Goal: Information Seeking & Learning: Learn about a topic

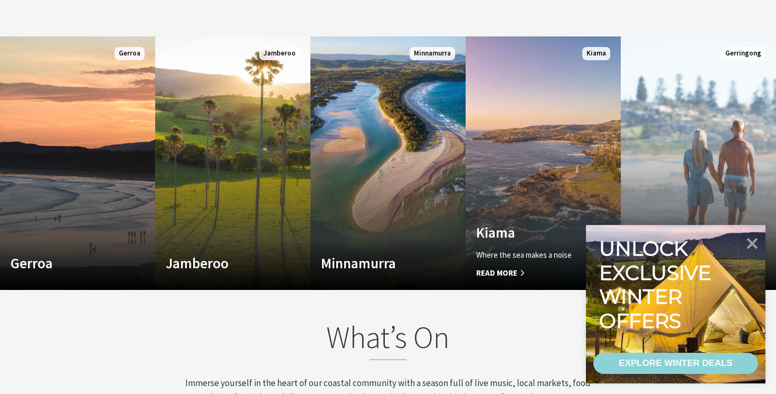
scroll to position [676, 0]
click at [750, 241] on icon at bounding box center [752, 242] width 13 height 13
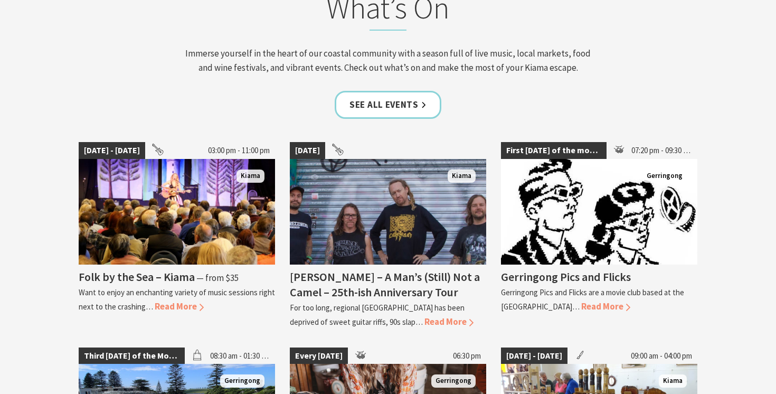
scroll to position [0, 0]
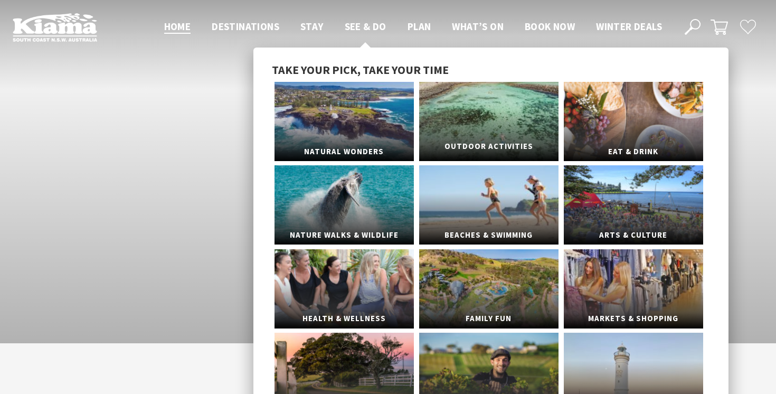
click at [513, 119] on link "Outdoor Activities" at bounding box center [488, 121] width 139 height 79
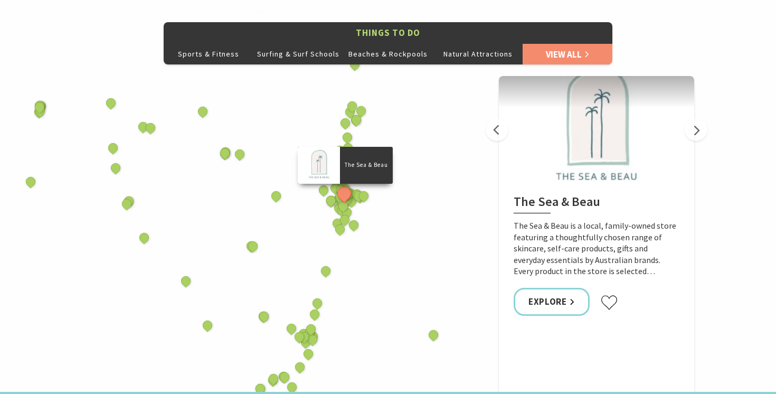
scroll to position [522, 0]
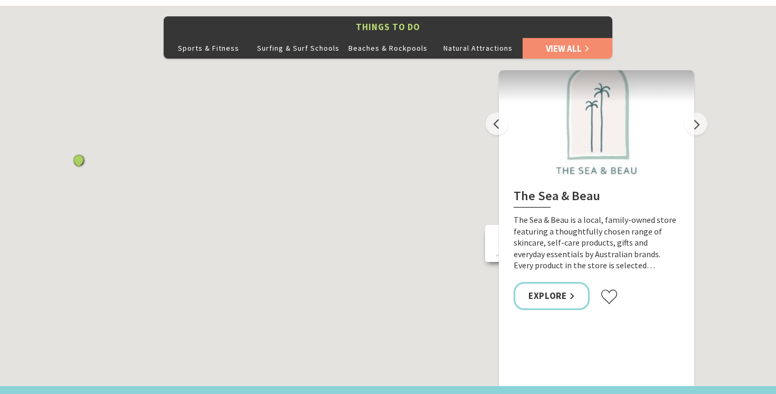
click at [751, 137] on div "The Sea & Beau Hoddles Track, Kiama Illawarra Light Railway Museum Soul Revival…" at bounding box center [388, 196] width 776 height 380
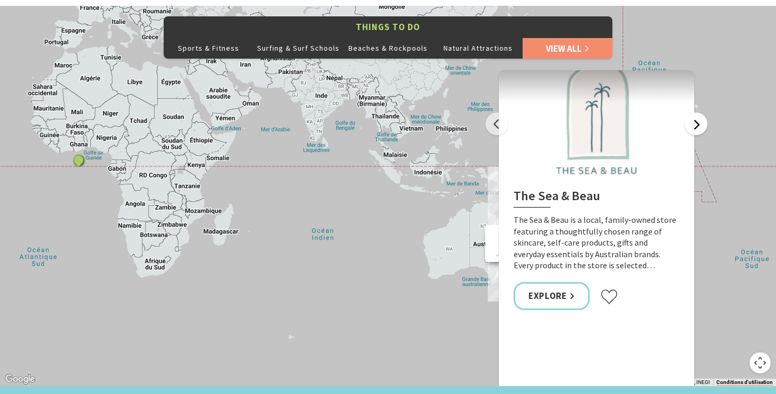
click at [699, 112] on button "Next" at bounding box center [695, 123] width 23 height 23
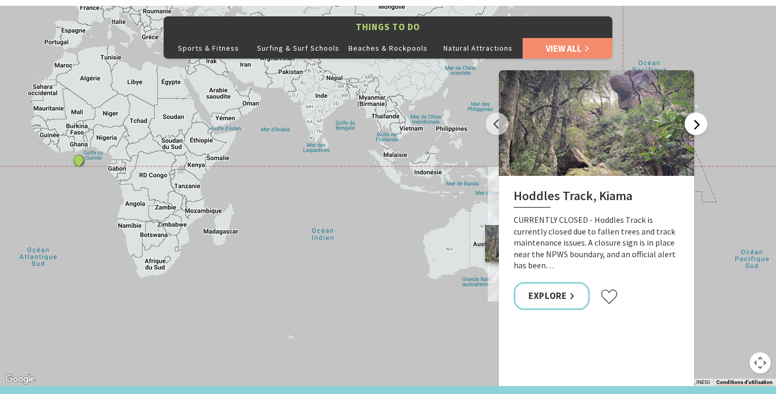
click at [699, 112] on button "Next" at bounding box center [695, 123] width 23 height 23
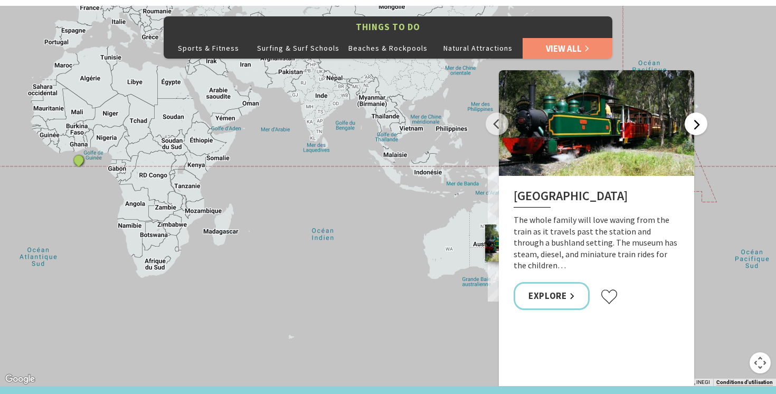
click at [699, 112] on button "Next" at bounding box center [695, 123] width 23 height 23
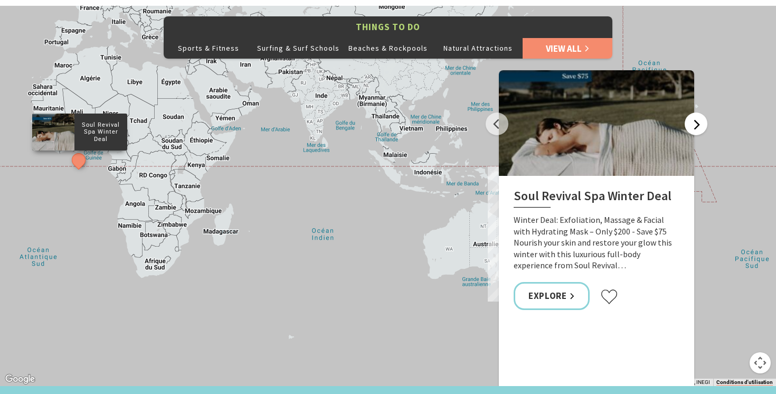
click at [699, 112] on button "Next" at bounding box center [695, 123] width 23 height 23
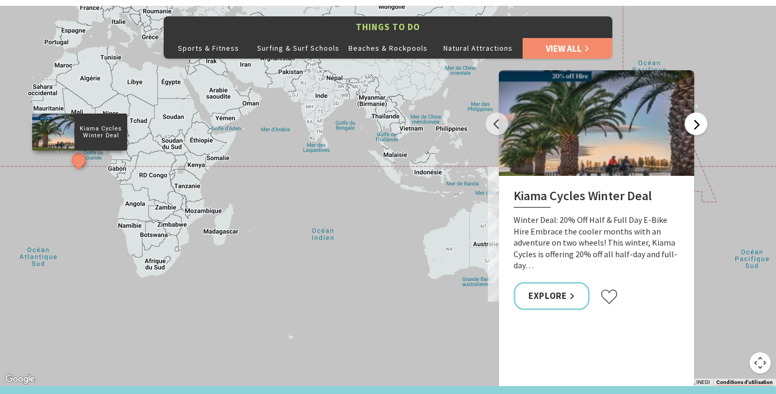
click at [699, 112] on button "Next" at bounding box center [695, 123] width 23 height 23
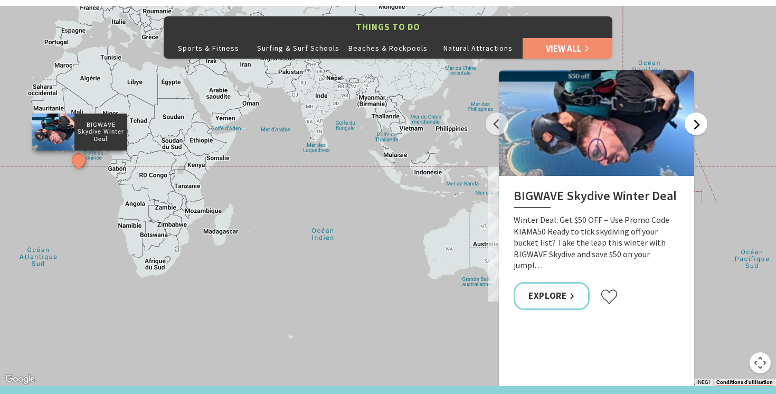
click at [699, 112] on button "Next" at bounding box center [695, 123] width 23 height 23
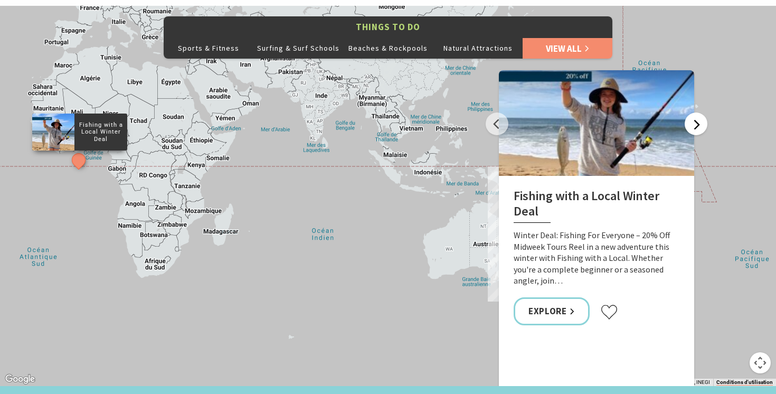
click at [699, 112] on button "Next" at bounding box center [695, 123] width 23 height 23
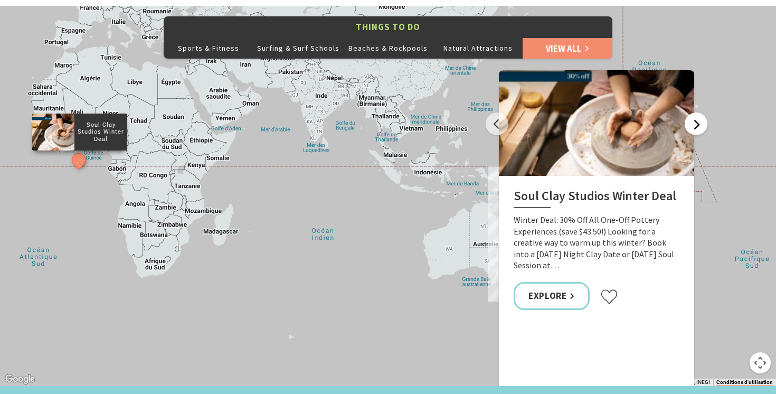
click at [699, 112] on button "Next" at bounding box center [695, 123] width 23 height 23
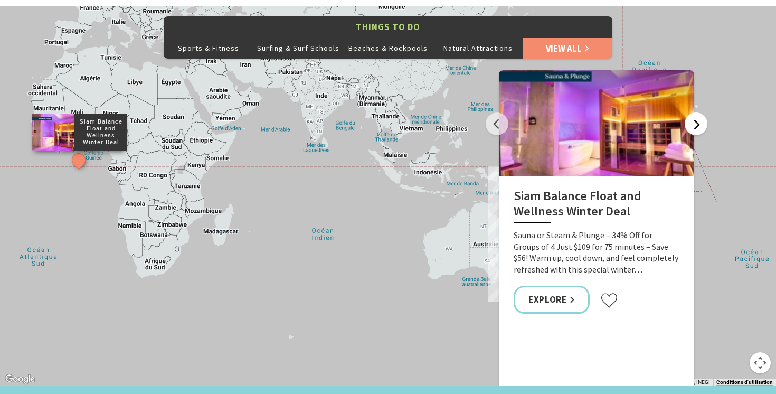
click at [699, 112] on button "Next" at bounding box center [695, 123] width 23 height 23
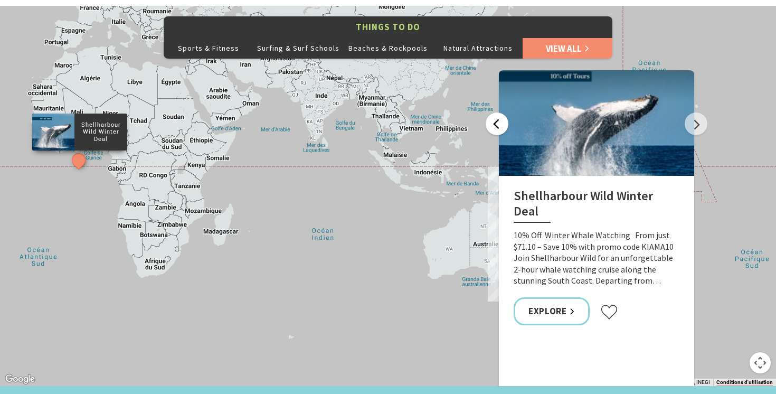
click at [494, 112] on button "Previous" at bounding box center [496, 123] width 23 height 23
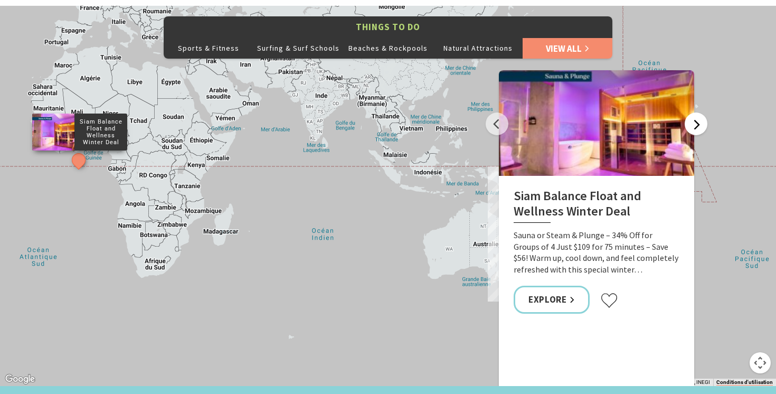
click at [703, 112] on button "Next" at bounding box center [695, 123] width 23 height 23
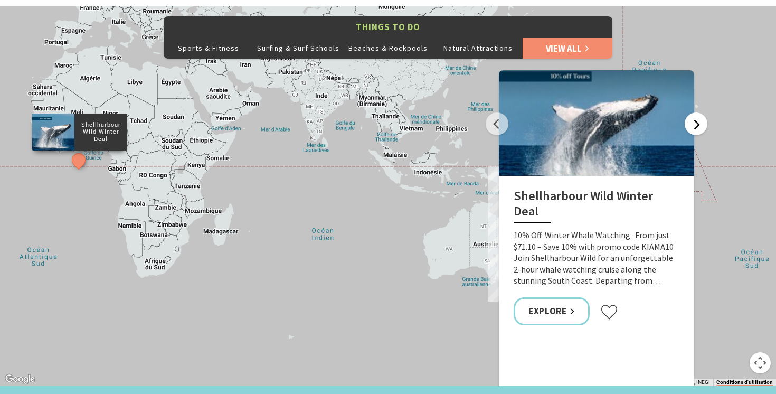
click at [701, 112] on button "Next" at bounding box center [695, 123] width 23 height 23
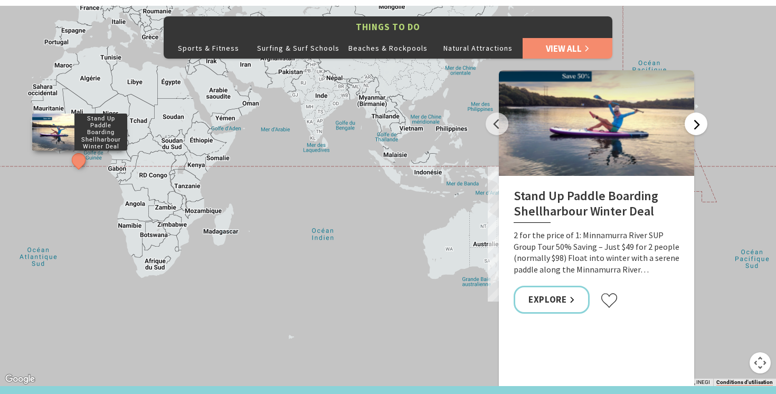
click at [701, 112] on button "Next" at bounding box center [695, 123] width 23 height 23
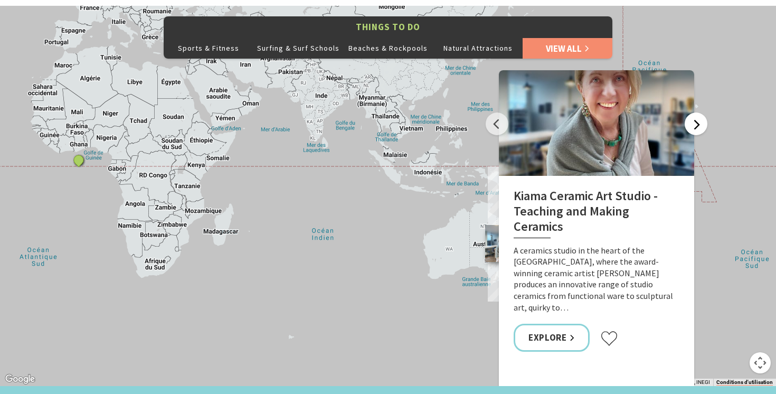
click at [701, 112] on button "Next" at bounding box center [695, 123] width 23 height 23
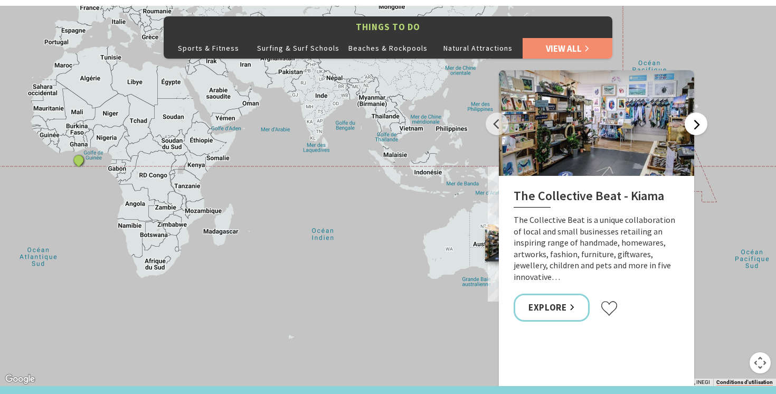
click at [701, 112] on button "Next" at bounding box center [695, 123] width 23 height 23
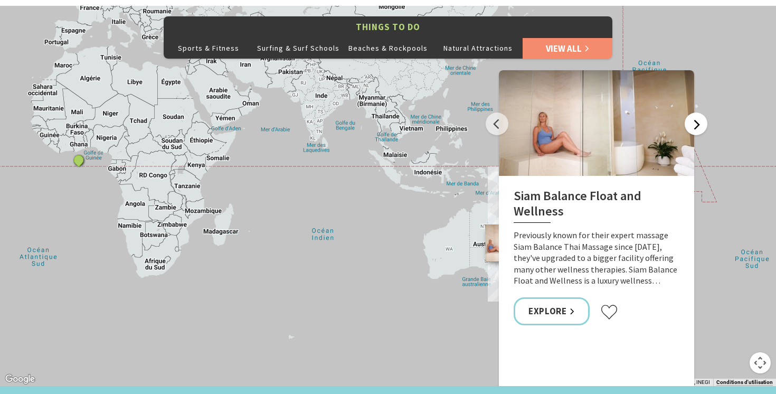
click at [701, 112] on button "Next" at bounding box center [695, 123] width 23 height 23
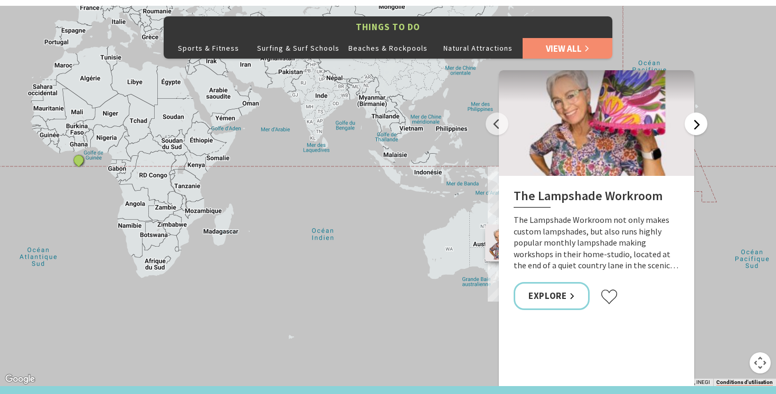
click at [701, 112] on button "Next" at bounding box center [695, 123] width 23 height 23
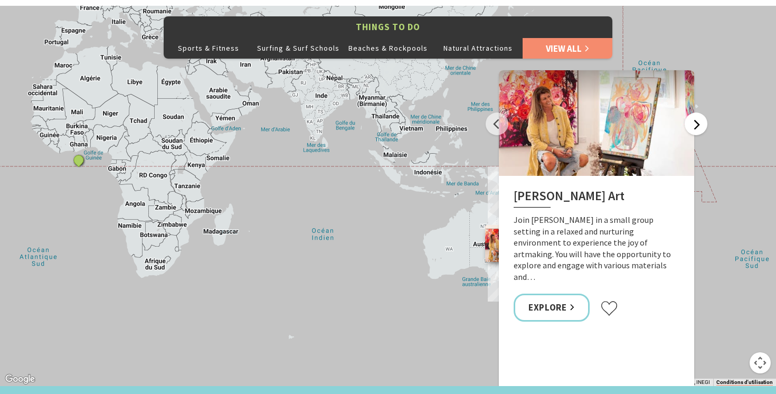
click at [701, 112] on button "Next" at bounding box center [695, 123] width 23 height 23
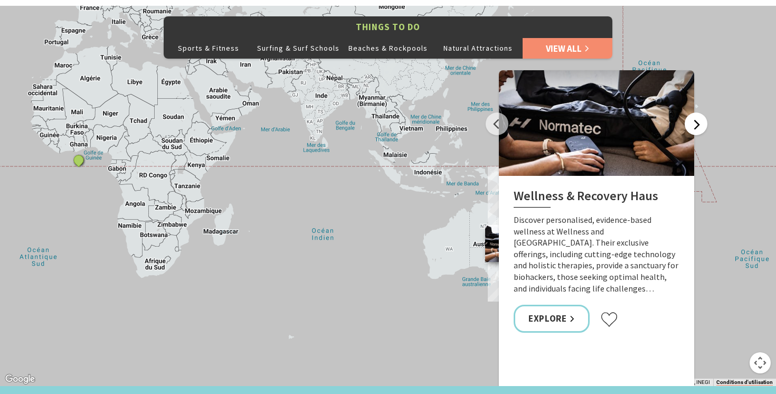
click at [701, 112] on button "Next" at bounding box center [695, 123] width 23 height 23
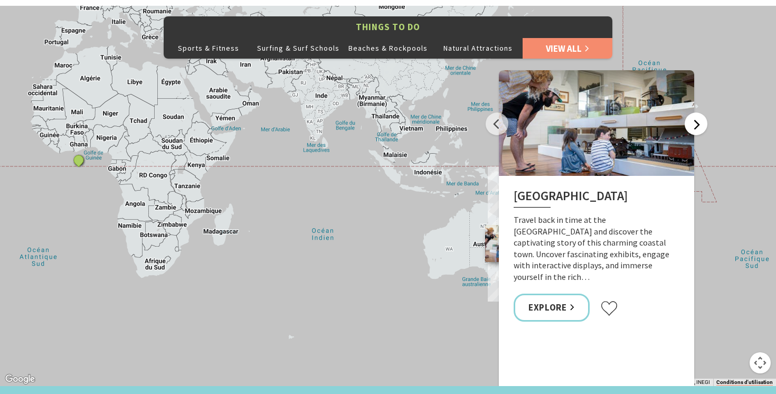
click at [701, 112] on button "Next" at bounding box center [695, 123] width 23 height 23
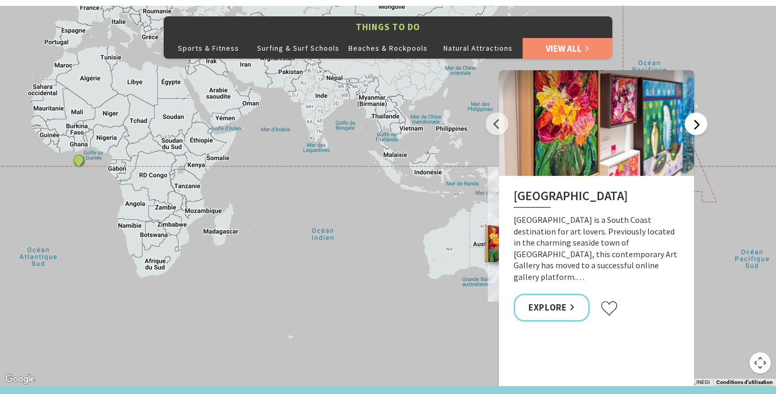
click at [701, 112] on button "Next" at bounding box center [695, 123] width 23 height 23
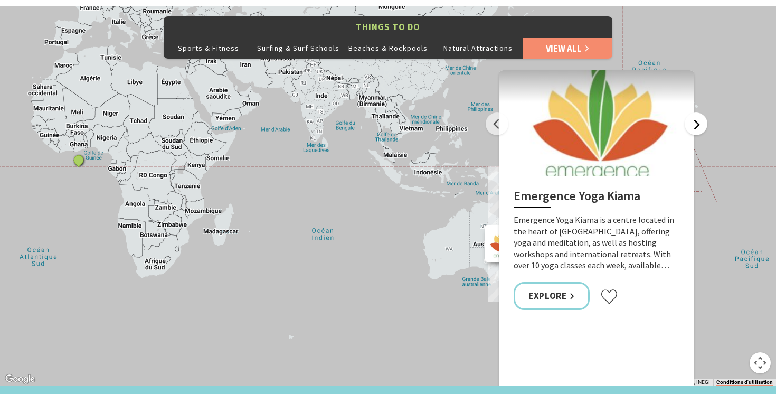
click at [701, 112] on button "Next" at bounding box center [695, 123] width 23 height 23
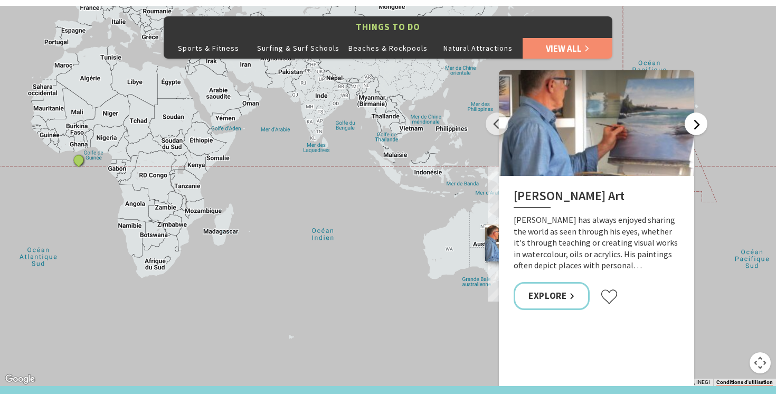
click at [701, 112] on button "Next" at bounding box center [695, 123] width 23 height 23
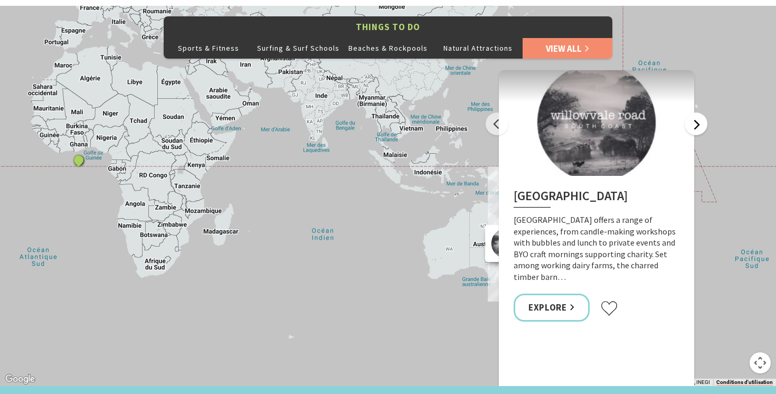
click at [701, 112] on button "Next" at bounding box center [695, 123] width 23 height 23
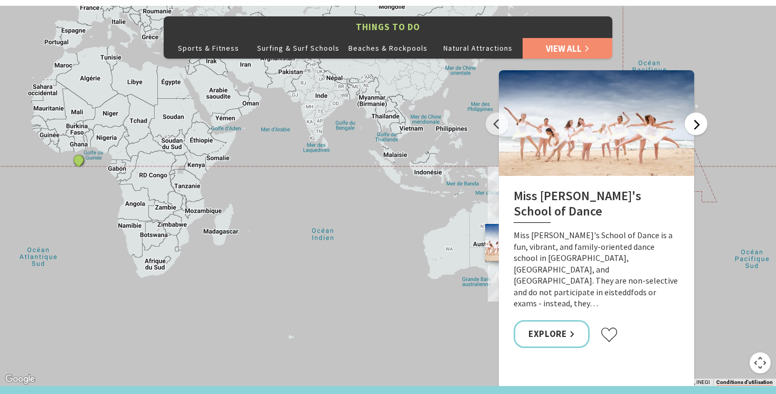
click at [701, 112] on button "Next" at bounding box center [695, 123] width 23 height 23
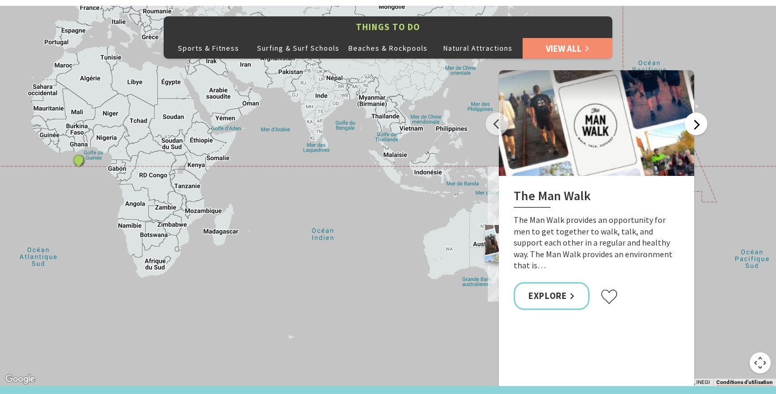
click at [701, 112] on button "Next" at bounding box center [695, 123] width 23 height 23
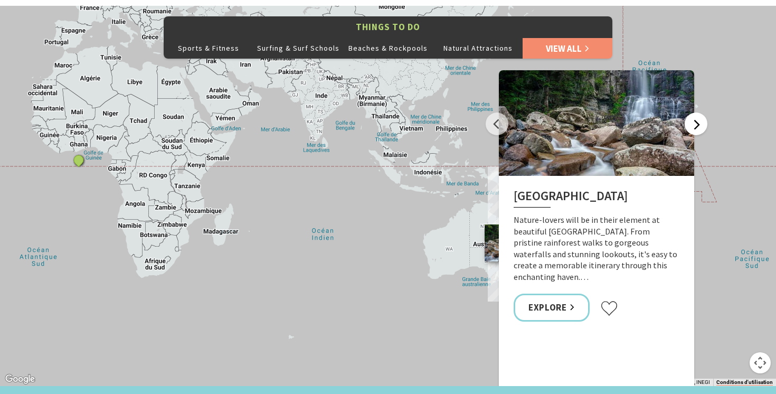
click at [701, 112] on button "Next" at bounding box center [695, 123] width 23 height 23
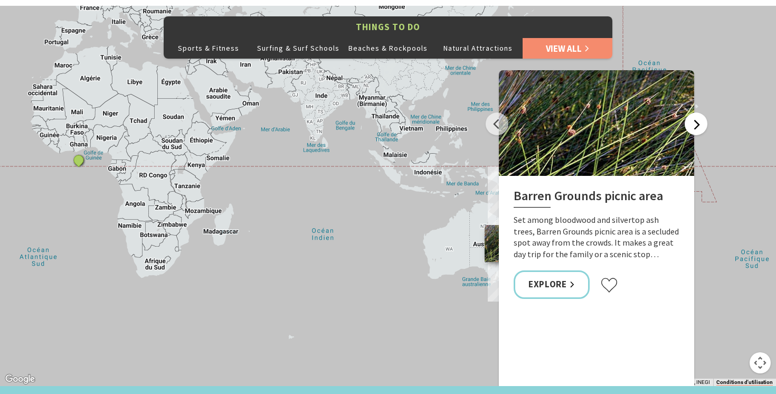
click at [701, 112] on button "Next" at bounding box center [695, 123] width 23 height 23
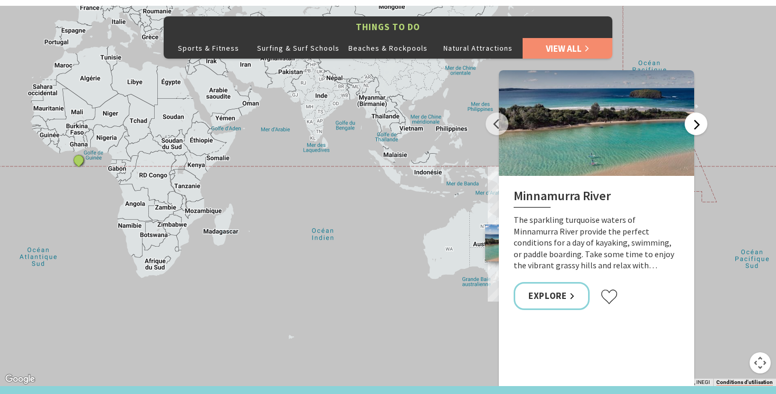
click at [701, 112] on button "Next" at bounding box center [695, 123] width 23 height 23
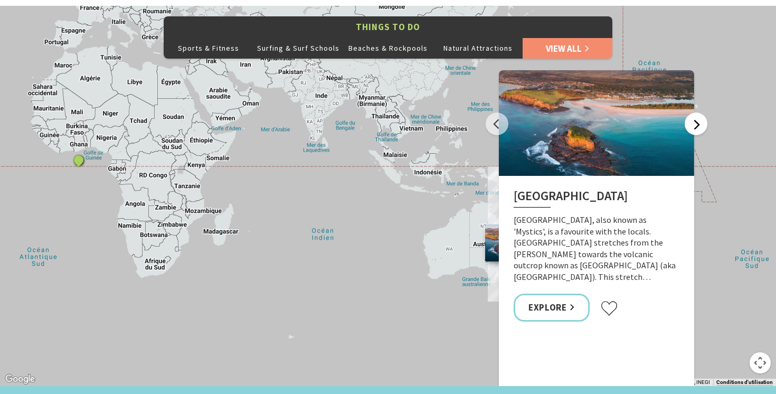
click at [701, 112] on button "Next" at bounding box center [695, 123] width 23 height 23
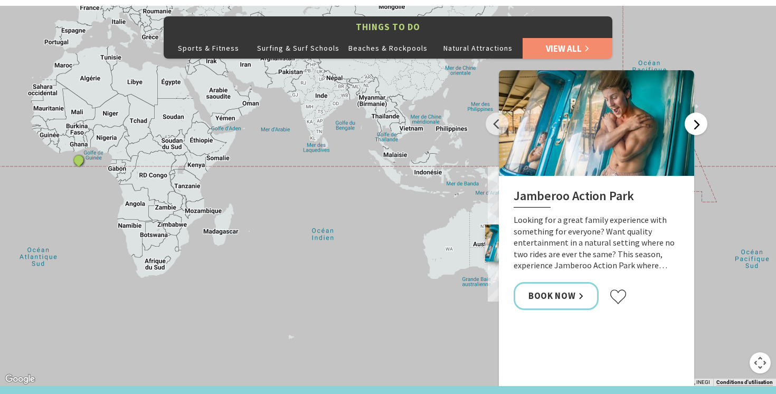
click at [701, 112] on button "Next" at bounding box center [695, 123] width 23 height 23
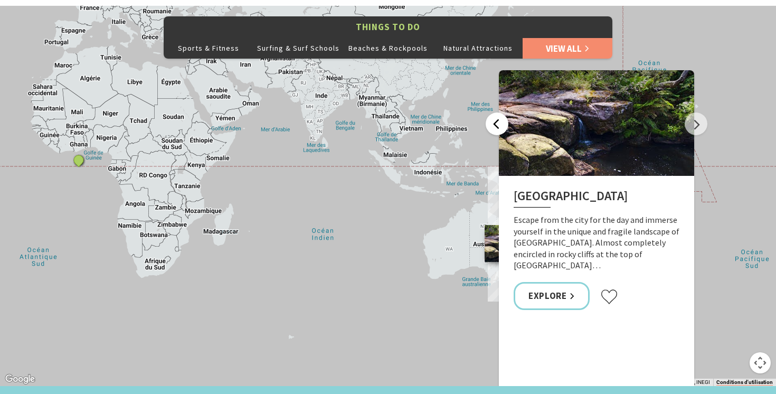
click at [503, 112] on button "Previous" at bounding box center [496, 123] width 23 height 23
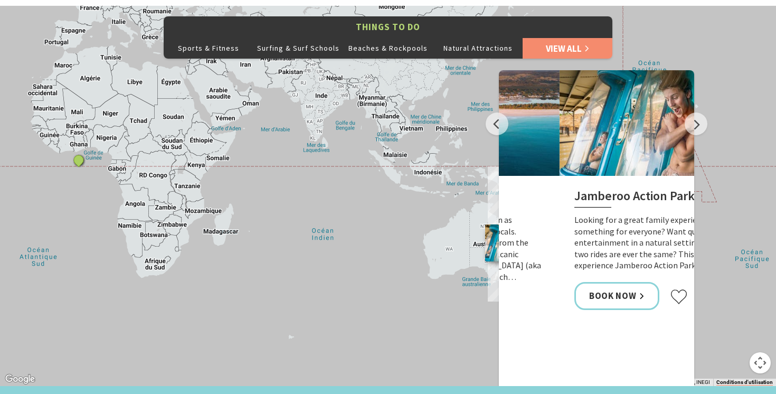
drag, startPoint x: 553, startPoint y: 247, endPoint x: 559, endPoint y: 255, distance: 9.8
click at [559, 255] on div "Jamberoo Action Park Looking for a great family experience with something for e…" at bounding box center [656, 250] width 195 height 149
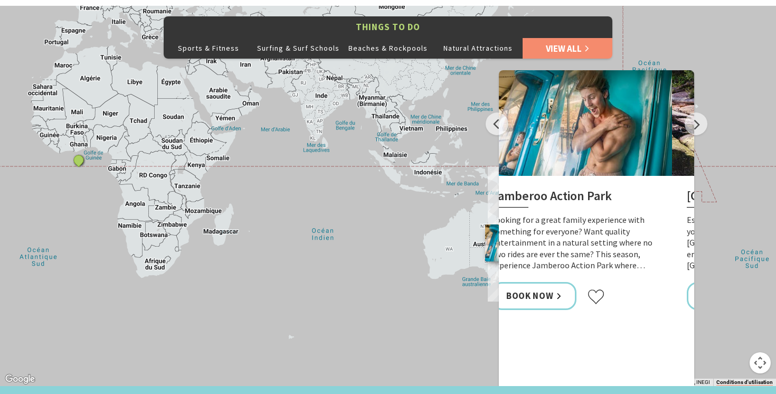
drag, startPoint x: 613, startPoint y: 222, endPoint x: 468, endPoint y: 247, distance: 146.8
click at [470, 247] on div "Things To Do Sports & Fitness Surfing & Surf Schools Beaches & Rockpools Natura…" at bounding box center [388, 196] width 776 height 380
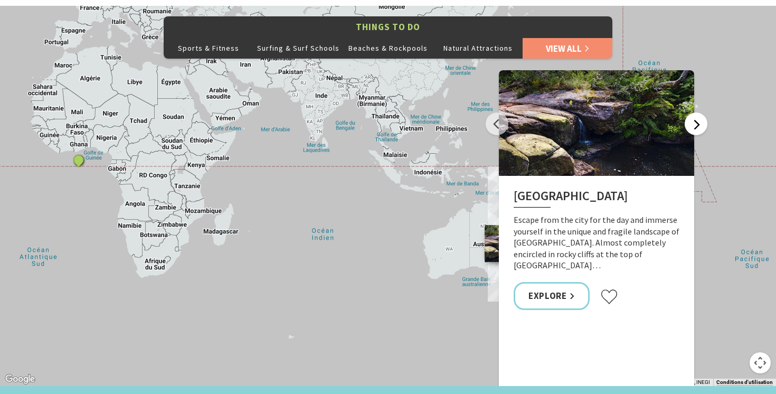
click at [698, 112] on button "Next" at bounding box center [695, 123] width 23 height 23
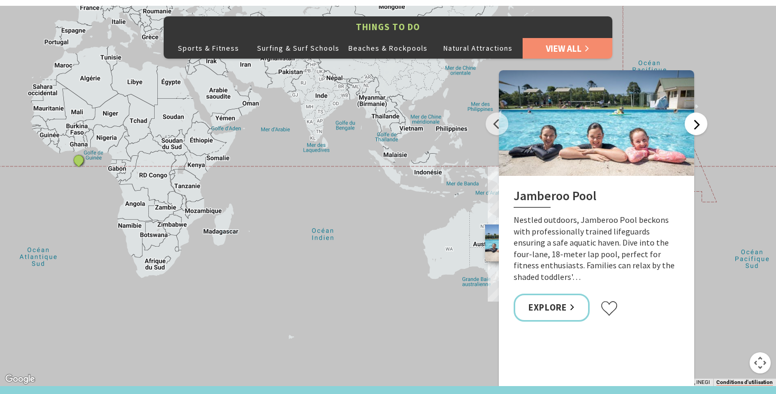
click at [698, 112] on button "Next" at bounding box center [695, 123] width 23 height 23
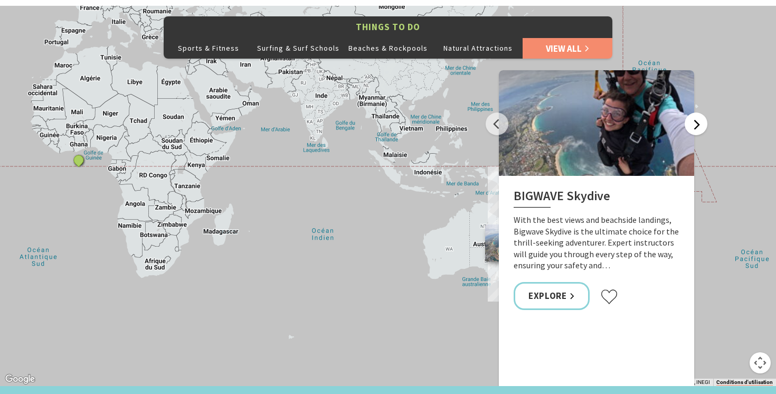
click at [698, 112] on button "Next" at bounding box center [695, 123] width 23 height 23
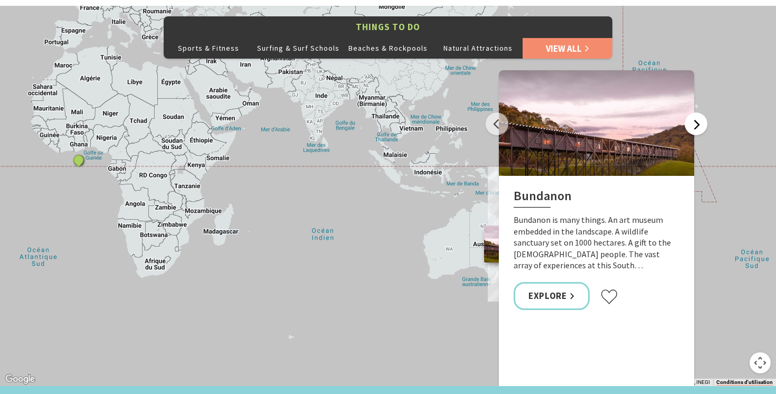
click at [698, 112] on button "Next" at bounding box center [695, 123] width 23 height 23
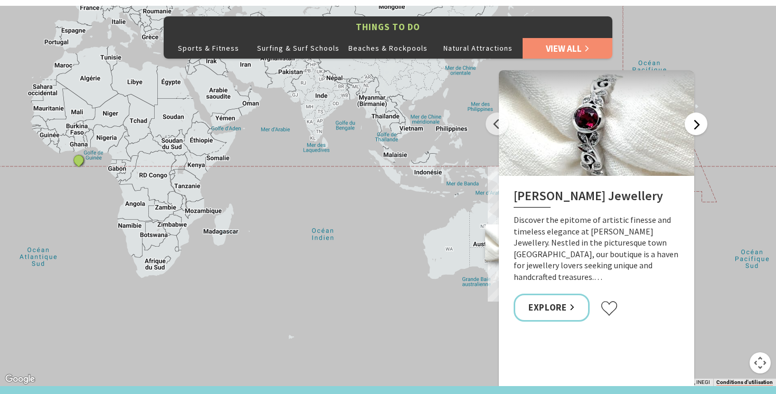
click at [698, 112] on button "Next" at bounding box center [695, 123] width 23 height 23
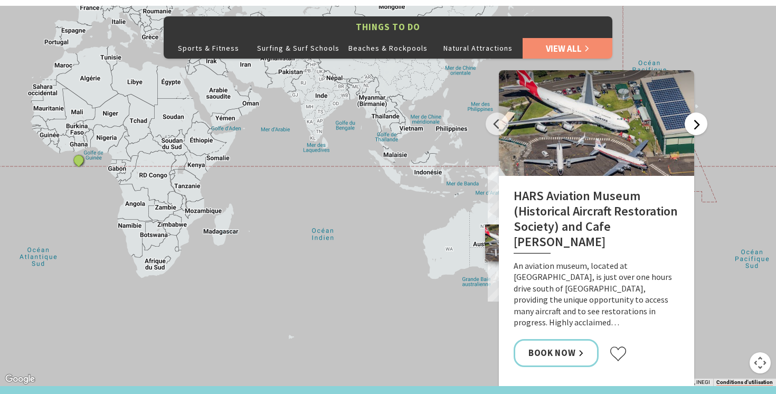
click at [698, 112] on button "Next" at bounding box center [695, 123] width 23 height 23
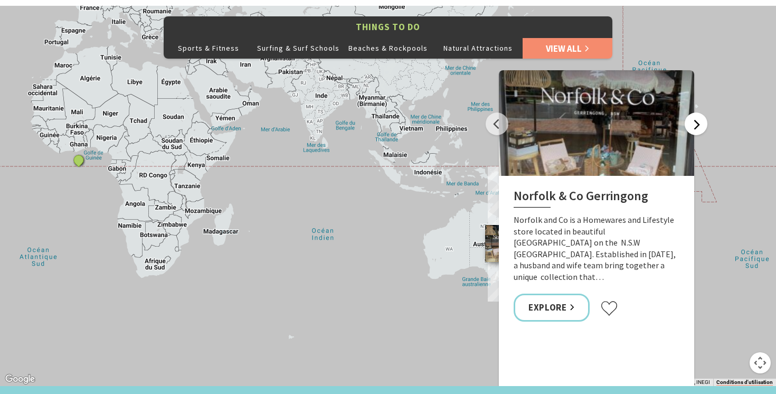
click at [698, 112] on button "Next" at bounding box center [695, 123] width 23 height 23
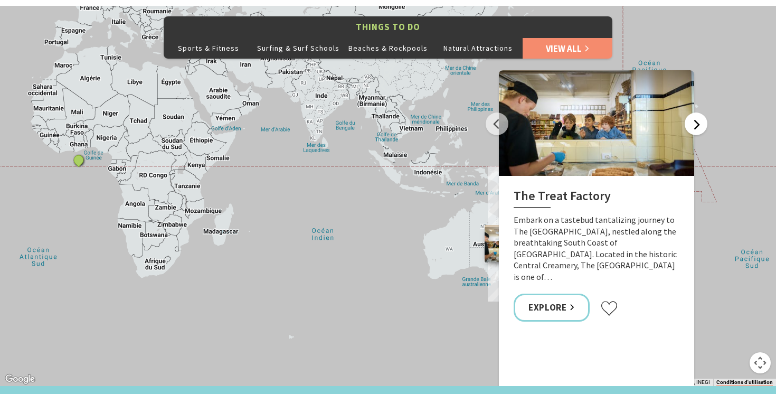
click at [698, 112] on button "Next" at bounding box center [695, 123] width 23 height 23
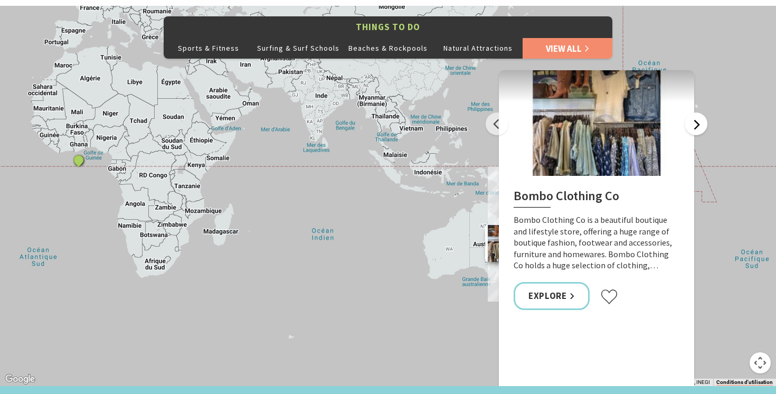
click at [698, 112] on button "Next" at bounding box center [695, 123] width 23 height 23
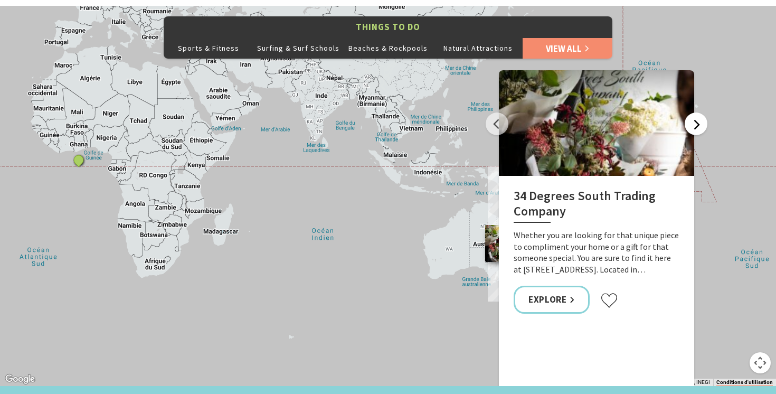
click at [698, 112] on button "Next" at bounding box center [695, 123] width 23 height 23
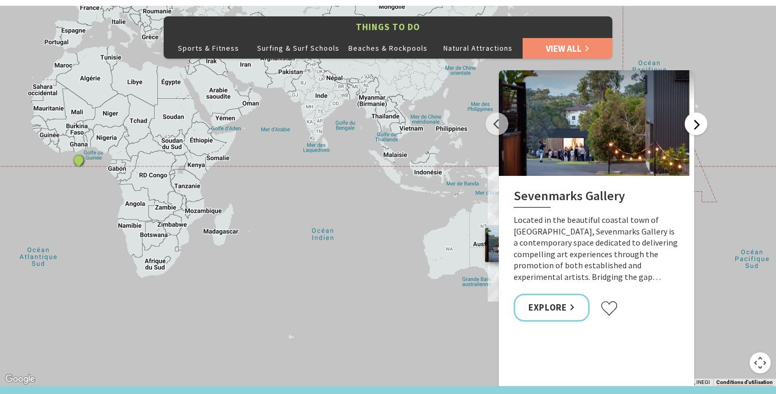
click at [698, 112] on button "Next" at bounding box center [695, 123] width 23 height 23
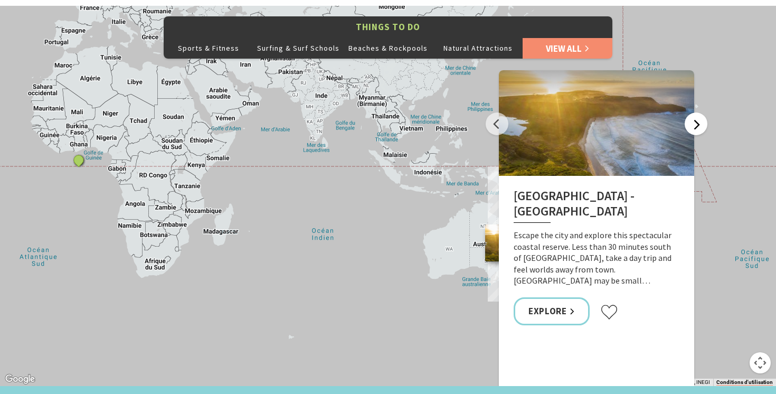
click at [698, 112] on button "Next" at bounding box center [695, 123] width 23 height 23
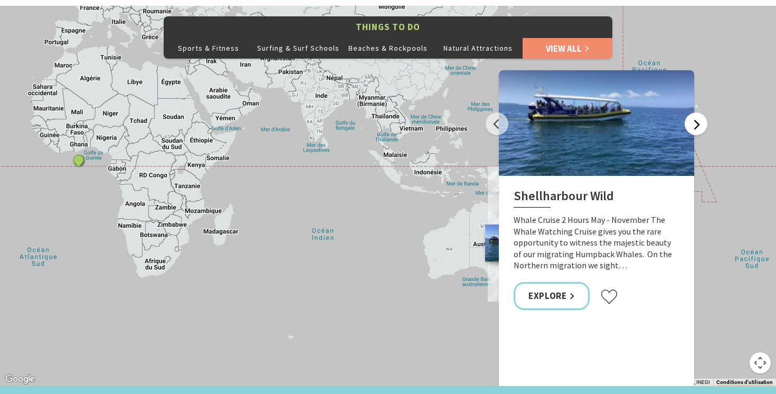
click at [698, 112] on button "Next" at bounding box center [695, 123] width 23 height 23
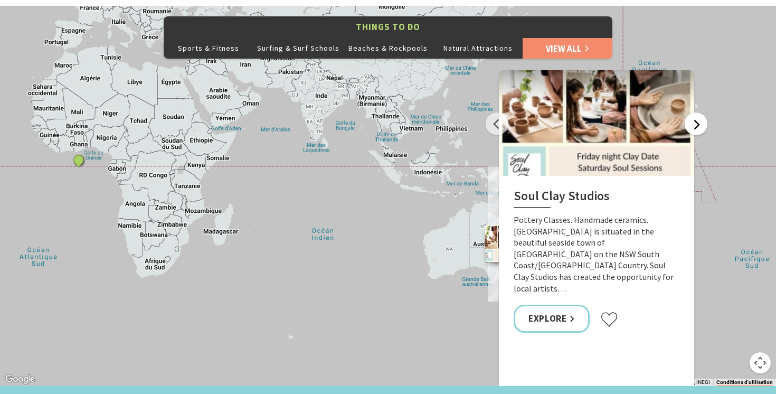
click at [698, 112] on button "Next" at bounding box center [695, 123] width 23 height 23
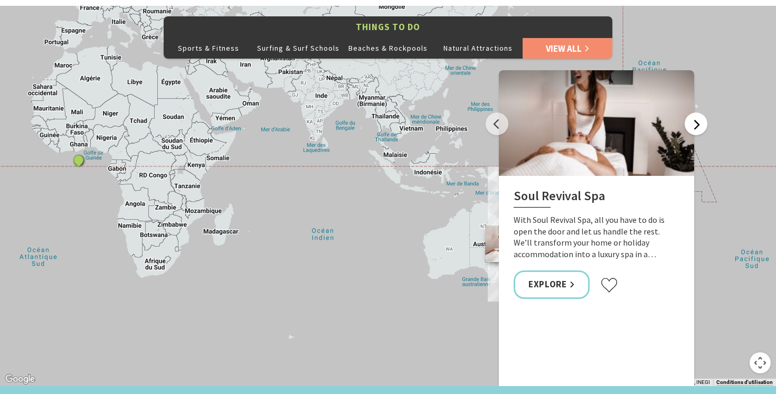
click at [698, 112] on button "Next" at bounding box center [695, 123] width 23 height 23
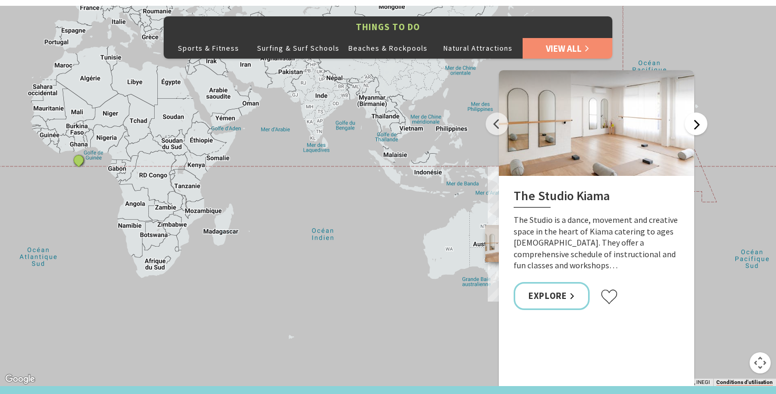
click at [698, 112] on button "Next" at bounding box center [695, 123] width 23 height 23
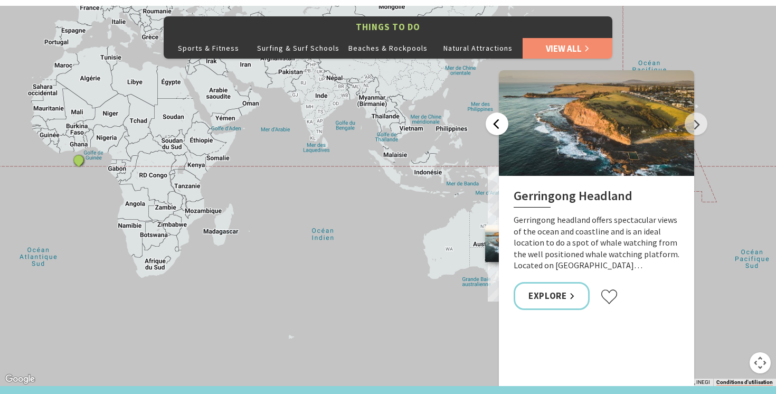
click at [498, 112] on button "Previous" at bounding box center [496, 123] width 23 height 23
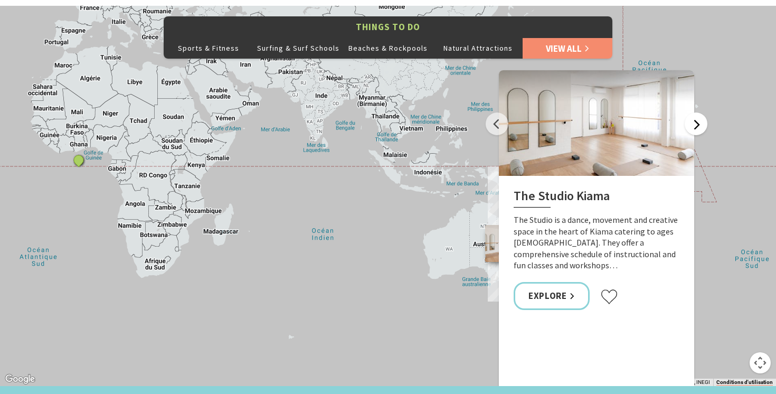
click at [698, 112] on button "Next" at bounding box center [695, 123] width 23 height 23
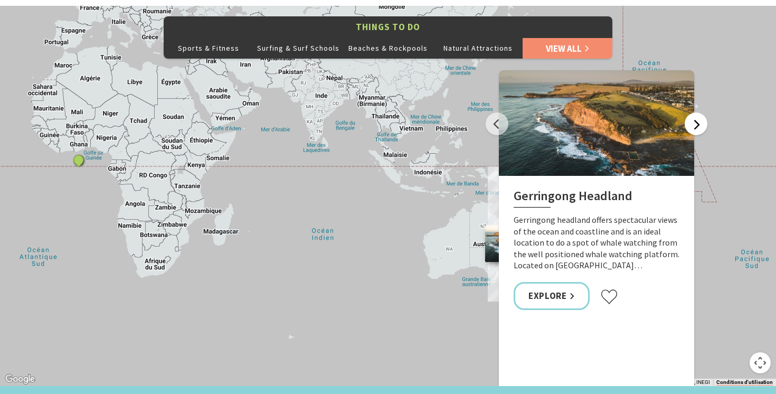
click at [698, 112] on button "Next" at bounding box center [695, 123] width 23 height 23
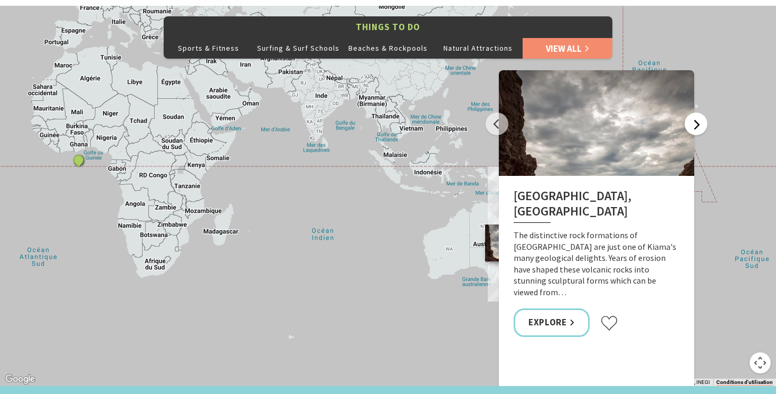
click at [698, 112] on button "Next" at bounding box center [695, 123] width 23 height 23
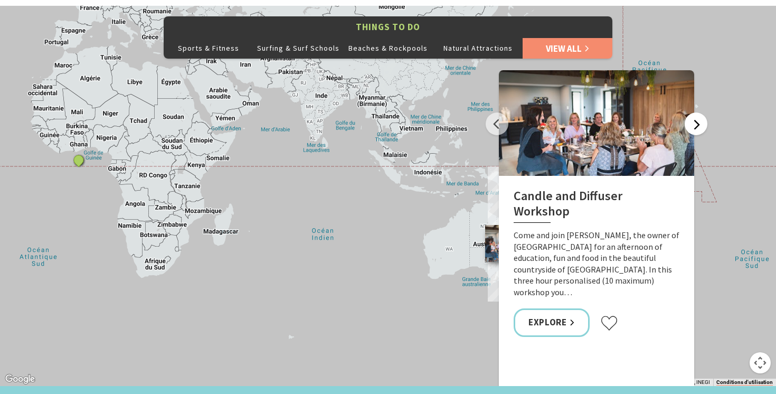
click at [698, 112] on button "Next" at bounding box center [695, 123] width 23 height 23
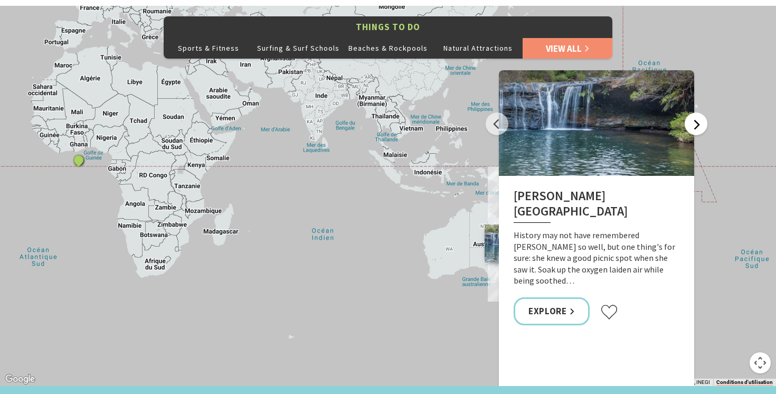
click at [697, 112] on button "Next" at bounding box center [695, 123] width 23 height 23
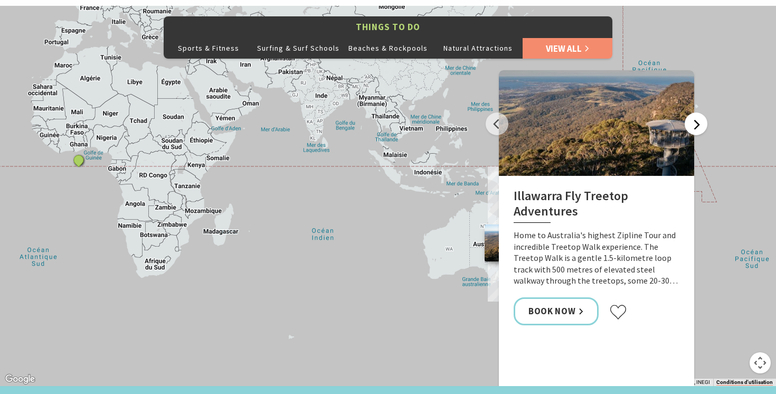
click at [697, 112] on button "Next" at bounding box center [695, 123] width 23 height 23
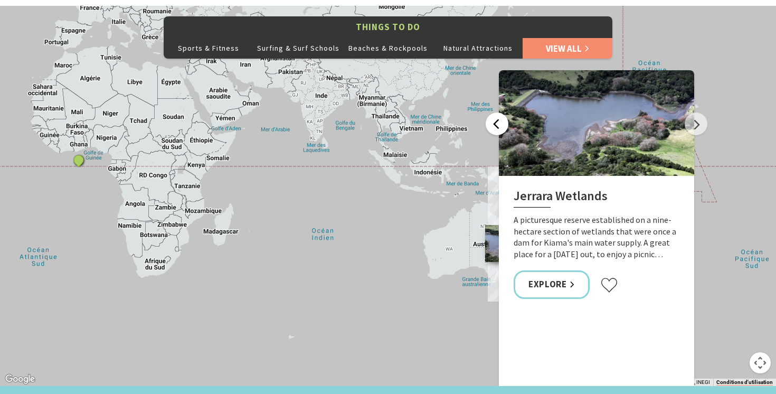
click at [502, 112] on button "Previous" at bounding box center [496, 123] width 23 height 23
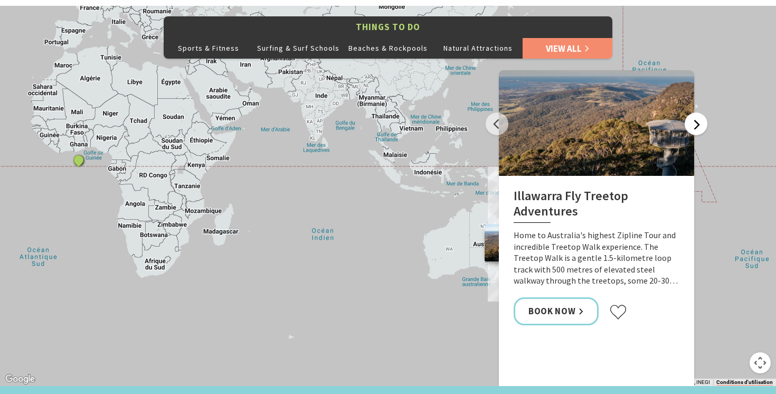
click at [697, 112] on button "Next" at bounding box center [695, 123] width 23 height 23
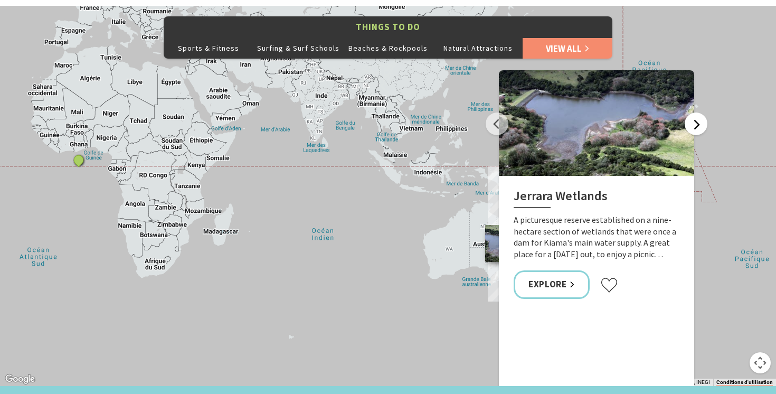
click at [697, 112] on button "Next" at bounding box center [695, 123] width 23 height 23
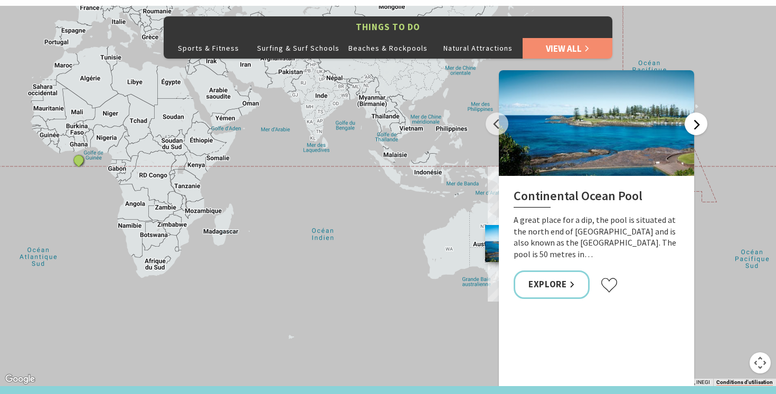
click at [697, 112] on button "Next" at bounding box center [695, 123] width 23 height 23
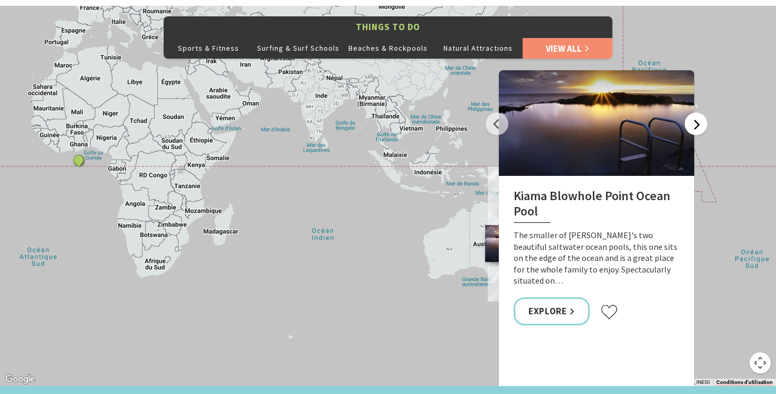
click at [697, 112] on button "Next" at bounding box center [695, 123] width 23 height 23
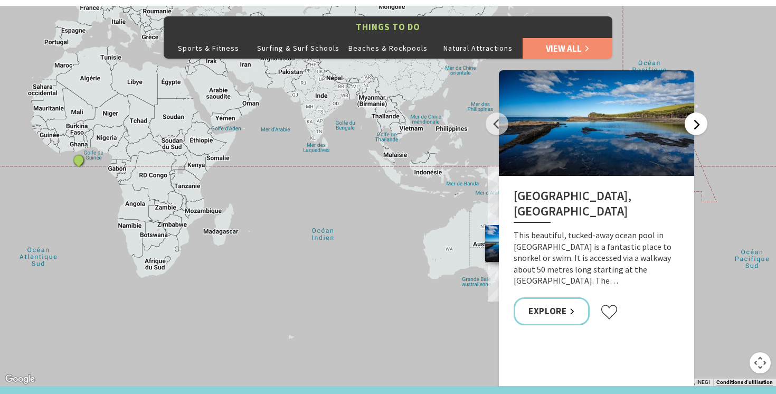
click at [697, 112] on button "Next" at bounding box center [695, 123] width 23 height 23
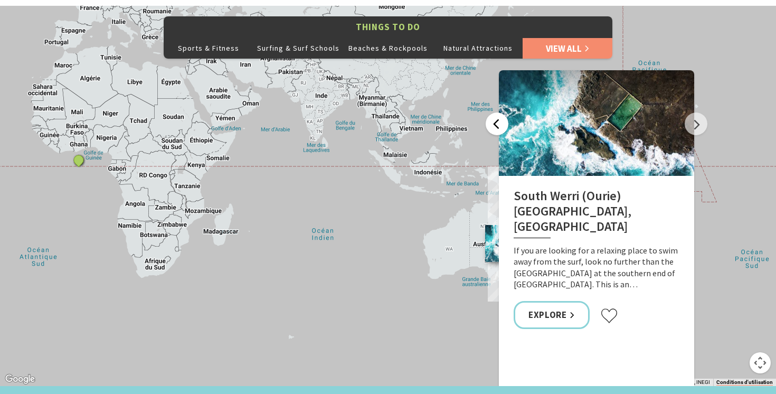
click at [498, 112] on button "Previous" at bounding box center [496, 123] width 23 height 23
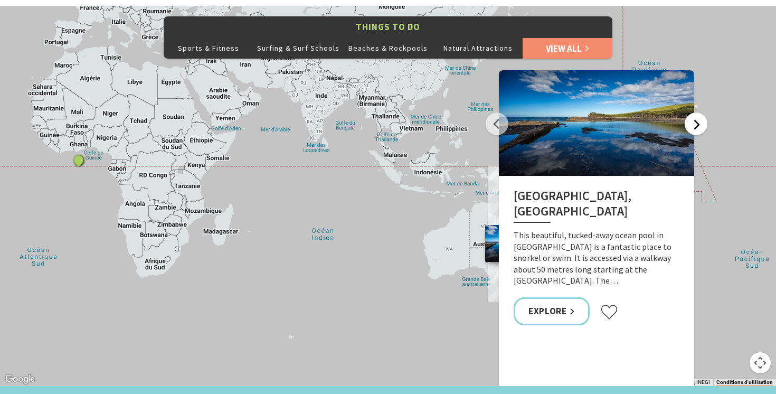
click at [696, 112] on button "Next" at bounding box center [695, 123] width 23 height 23
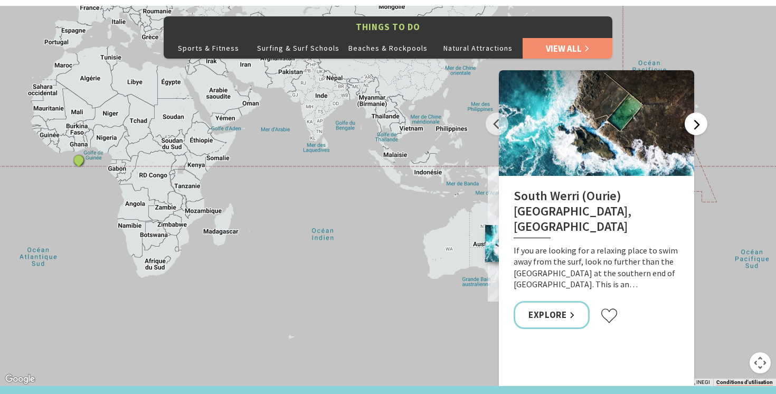
click at [696, 112] on button "Next" at bounding box center [695, 123] width 23 height 23
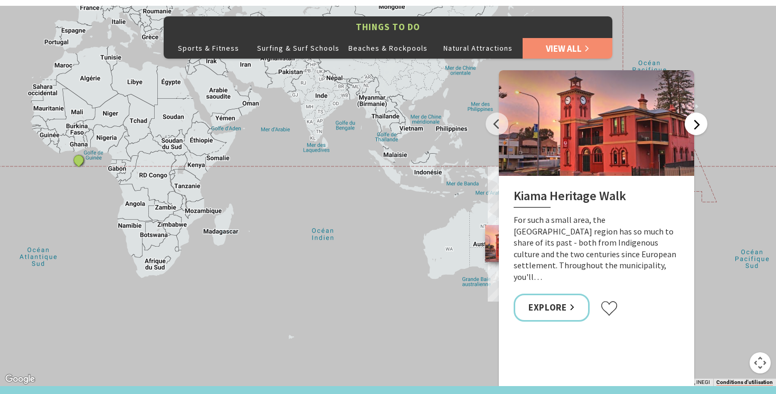
click at [696, 112] on button "Next" at bounding box center [695, 123] width 23 height 23
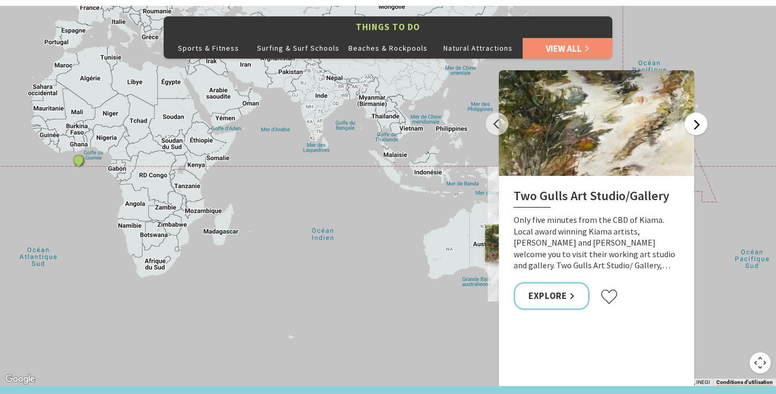
click at [696, 112] on button "Next" at bounding box center [695, 123] width 23 height 23
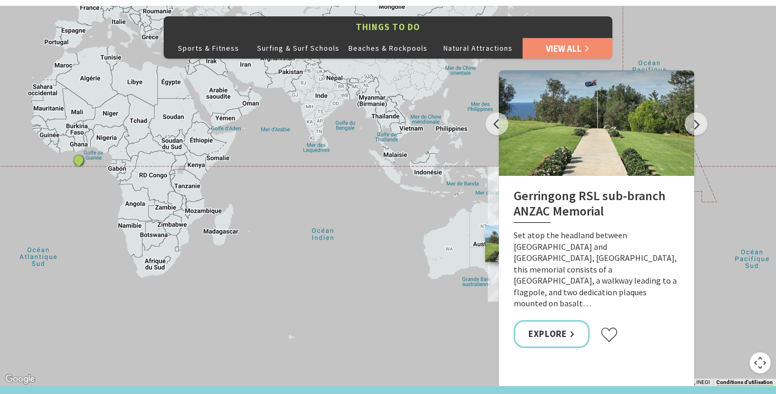
click at [741, 91] on div "The Sea & Beau Hoddles Track, Kiama Illawarra Light Railway Museum Soul Revival…" at bounding box center [388, 196] width 776 height 380
click at [399, 167] on div "The Sea & Beau Hoddles Track, Kiama Illawarra Light Railway Museum Soul Revival…" at bounding box center [388, 196] width 776 height 380
click at [368, 213] on div "The Sea & Beau Hoddles Track, Kiama Illawarra Light Railway Museum Soul Revival…" at bounding box center [388, 196] width 776 height 380
